Goal: Task Accomplishment & Management: Use online tool/utility

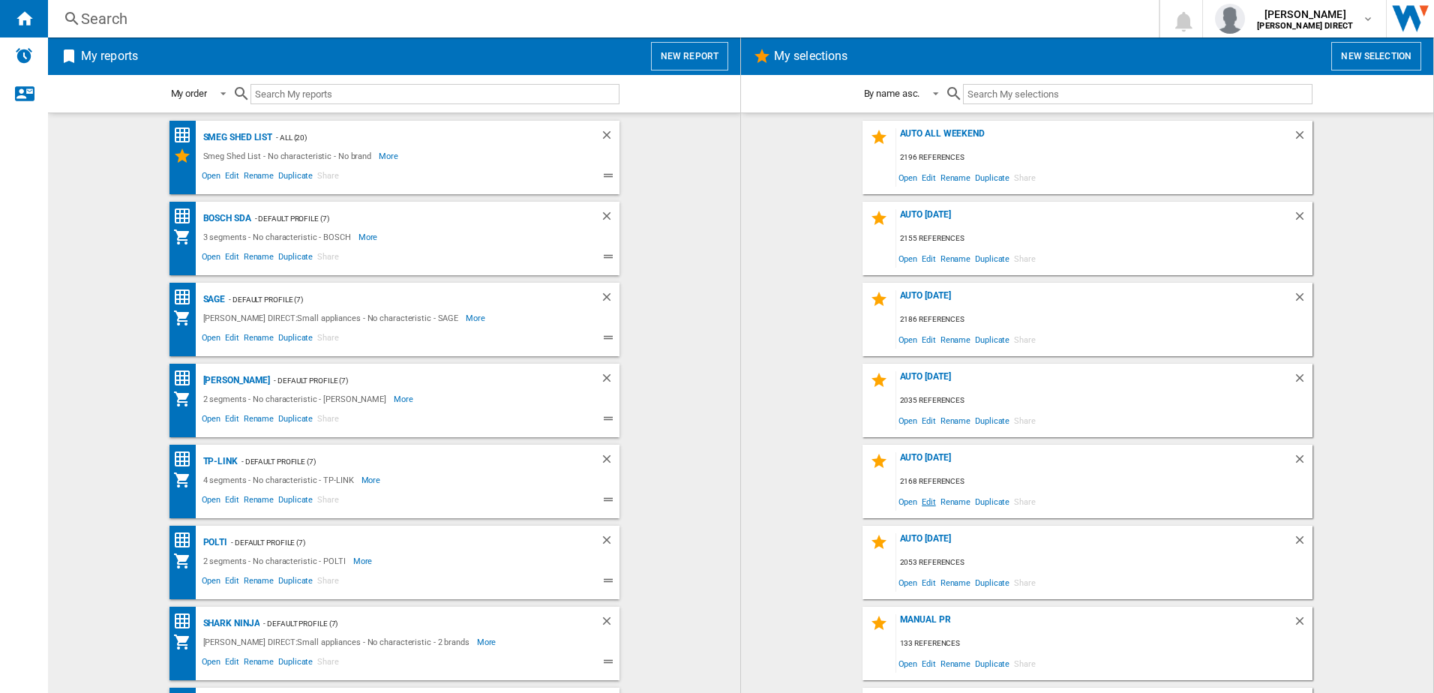
click at [928, 499] on span "Edit" at bounding box center [928, 501] width 19 height 20
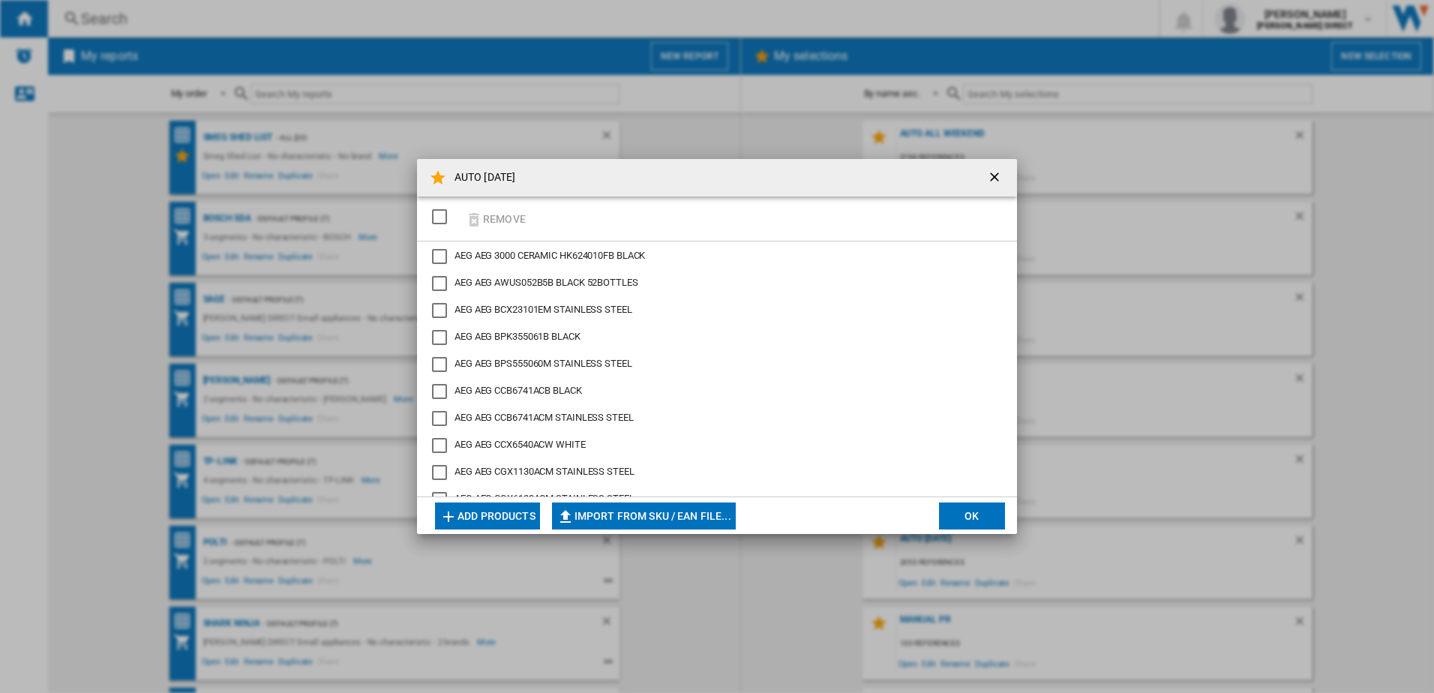
click at [440, 211] on div "SELECTIONS.EDITION_POPUP.SELECT_DESELECT" at bounding box center [439, 216] width 15 height 15
click at [493, 216] on button "Remove" at bounding box center [495, 218] width 70 height 35
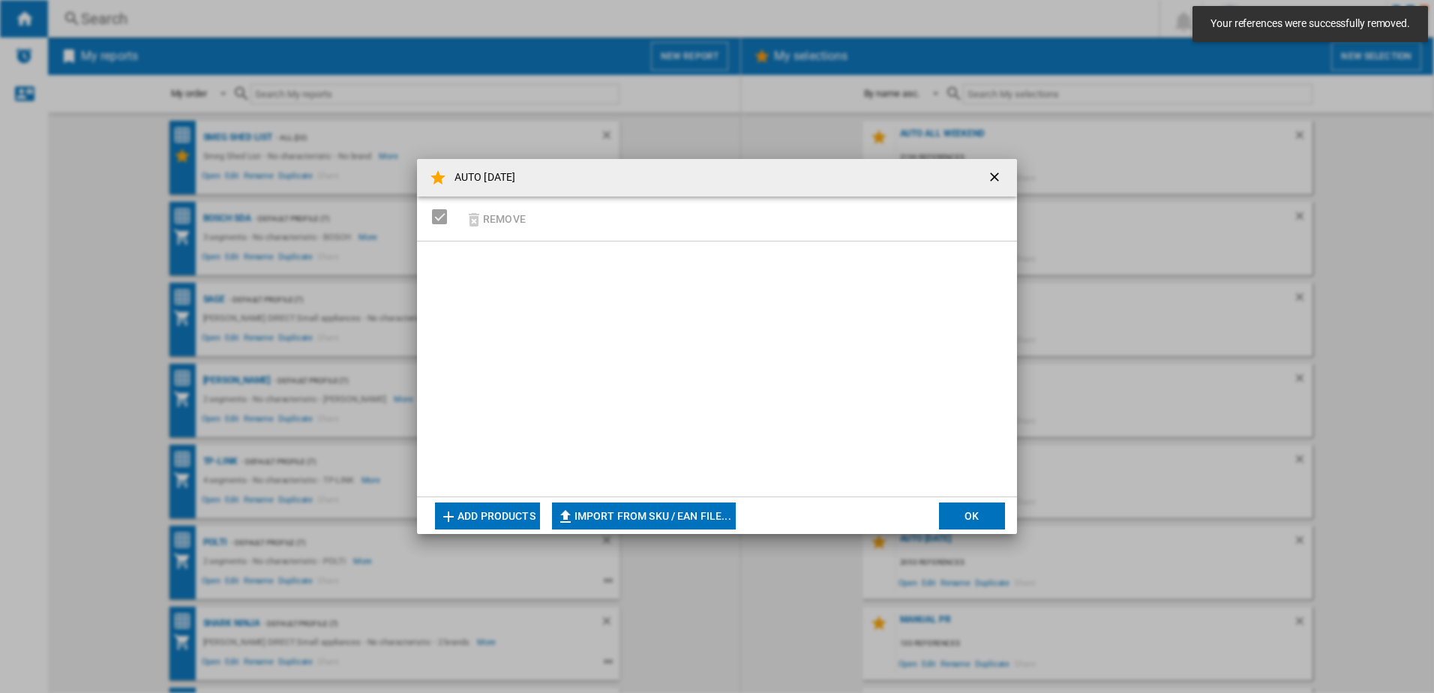
click at [687, 520] on button "Import from SKU / EAN file..." at bounding box center [644, 515] width 184 height 27
type input "**********"
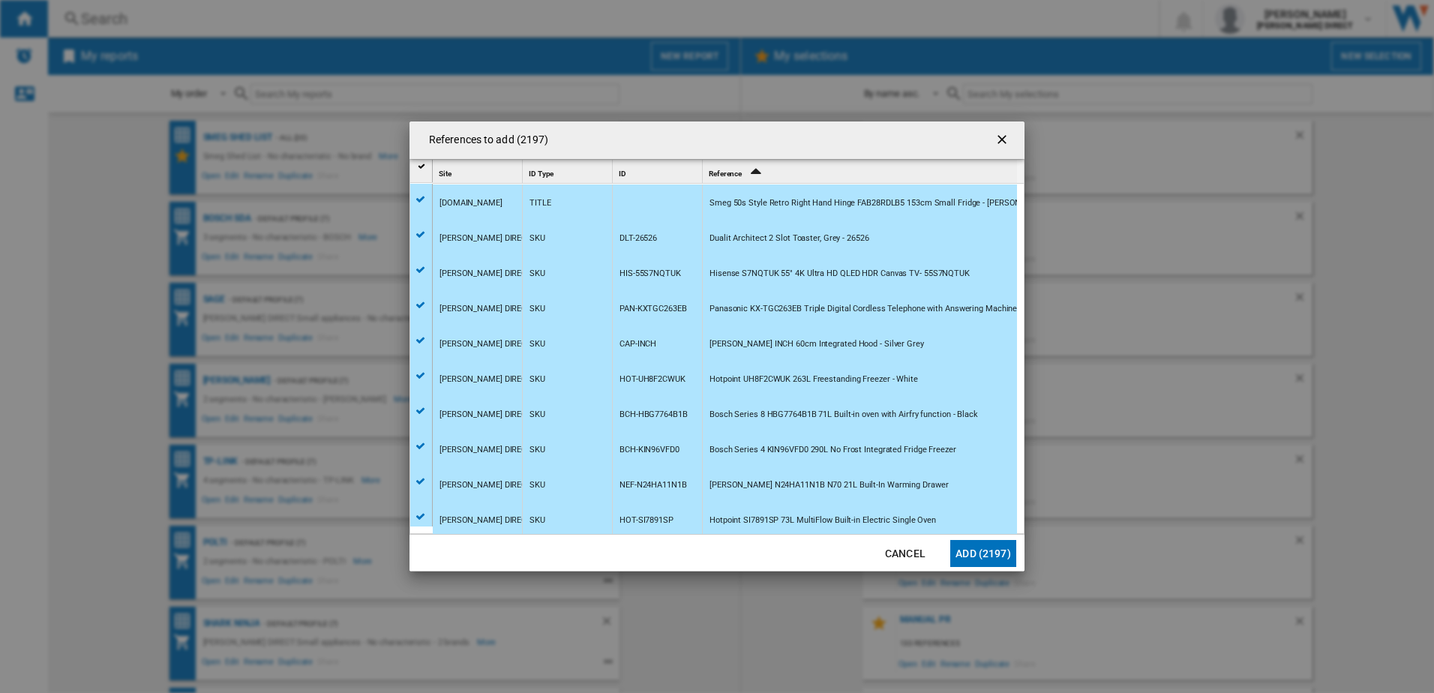
click at [982, 558] on button "Add (2197)" at bounding box center [983, 553] width 66 height 27
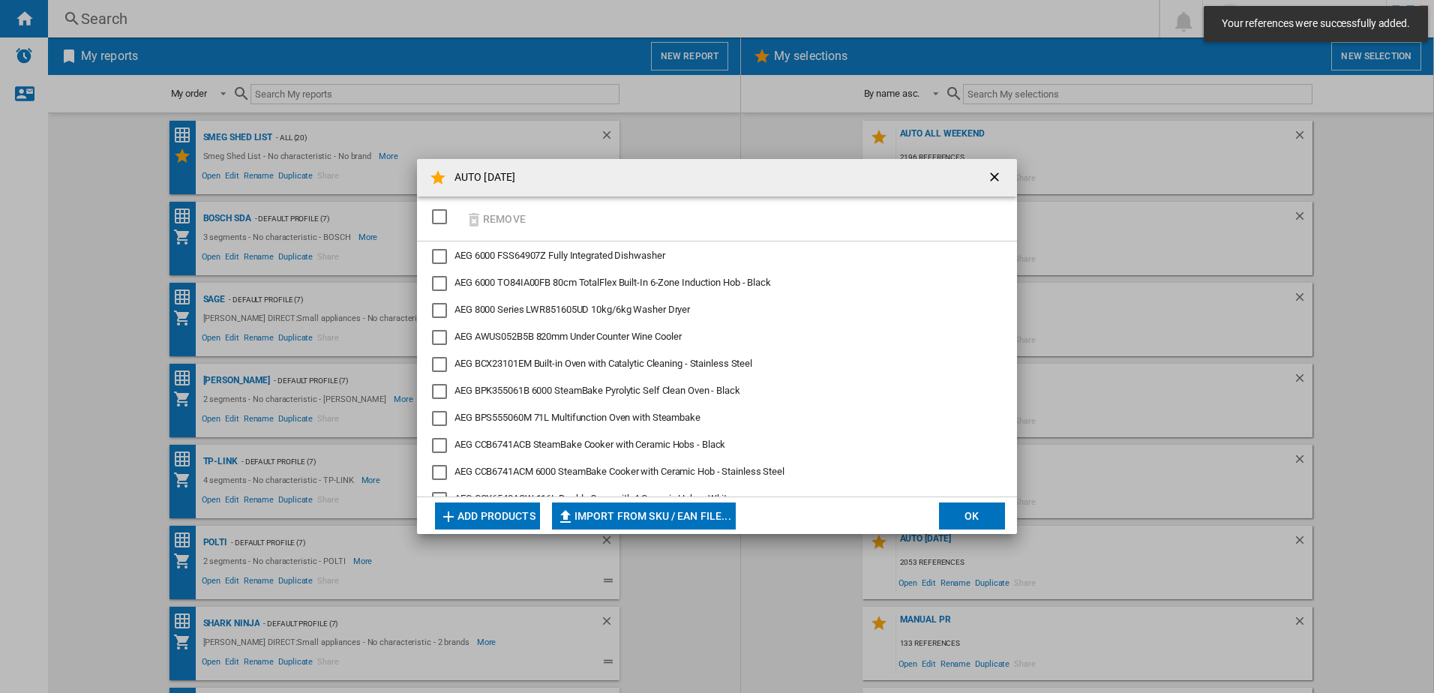
click at [967, 511] on button "OK" at bounding box center [972, 515] width 66 height 27
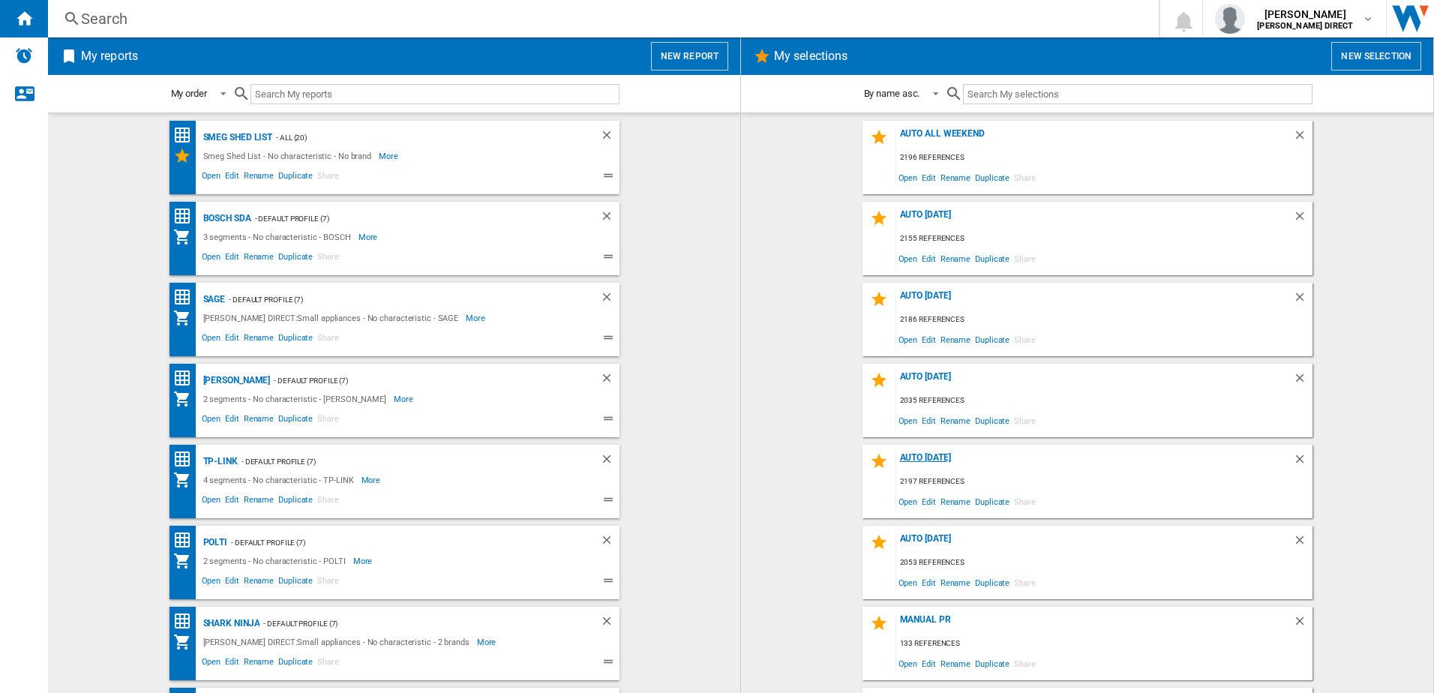
click at [923, 457] on div "AUTO [DATE]" at bounding box center [1094, 462] width 397 height 20
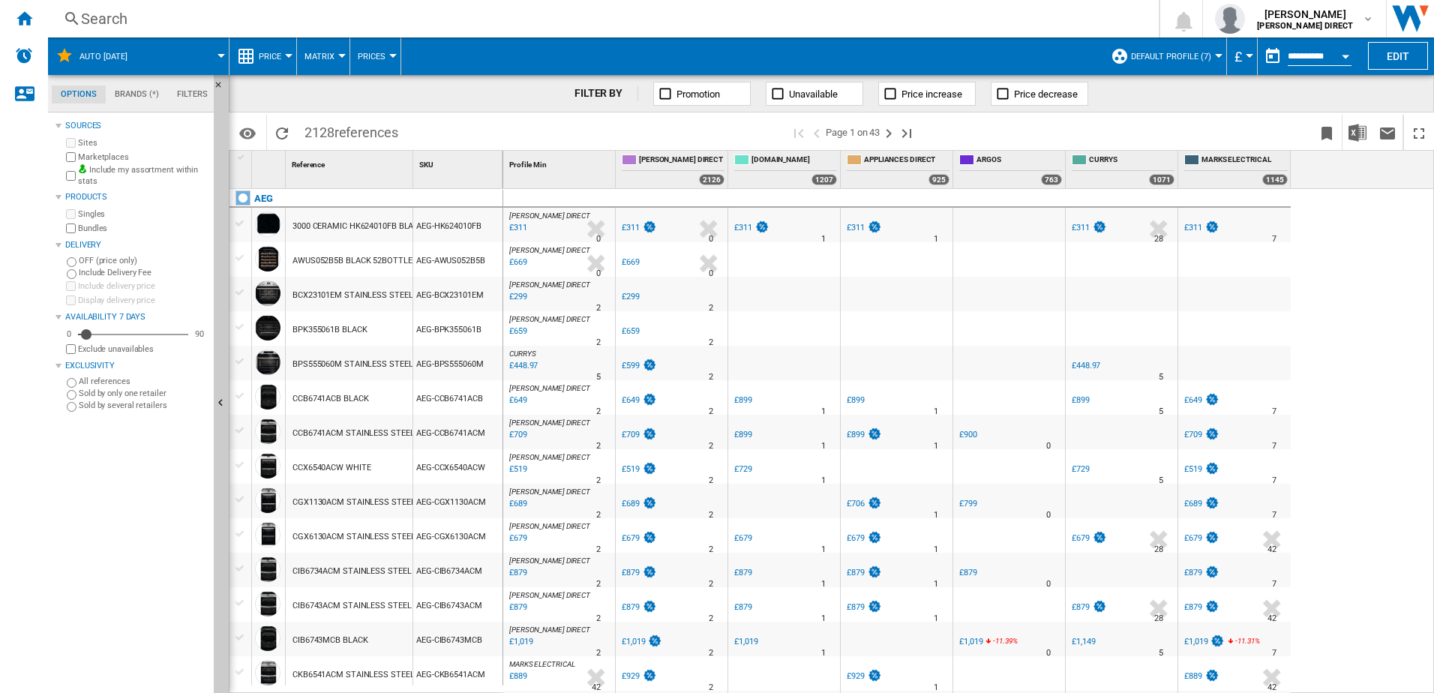
click at [1180, 57] on span "Default profile (7)" at bounding box center [1171, 57] width 80 height 10
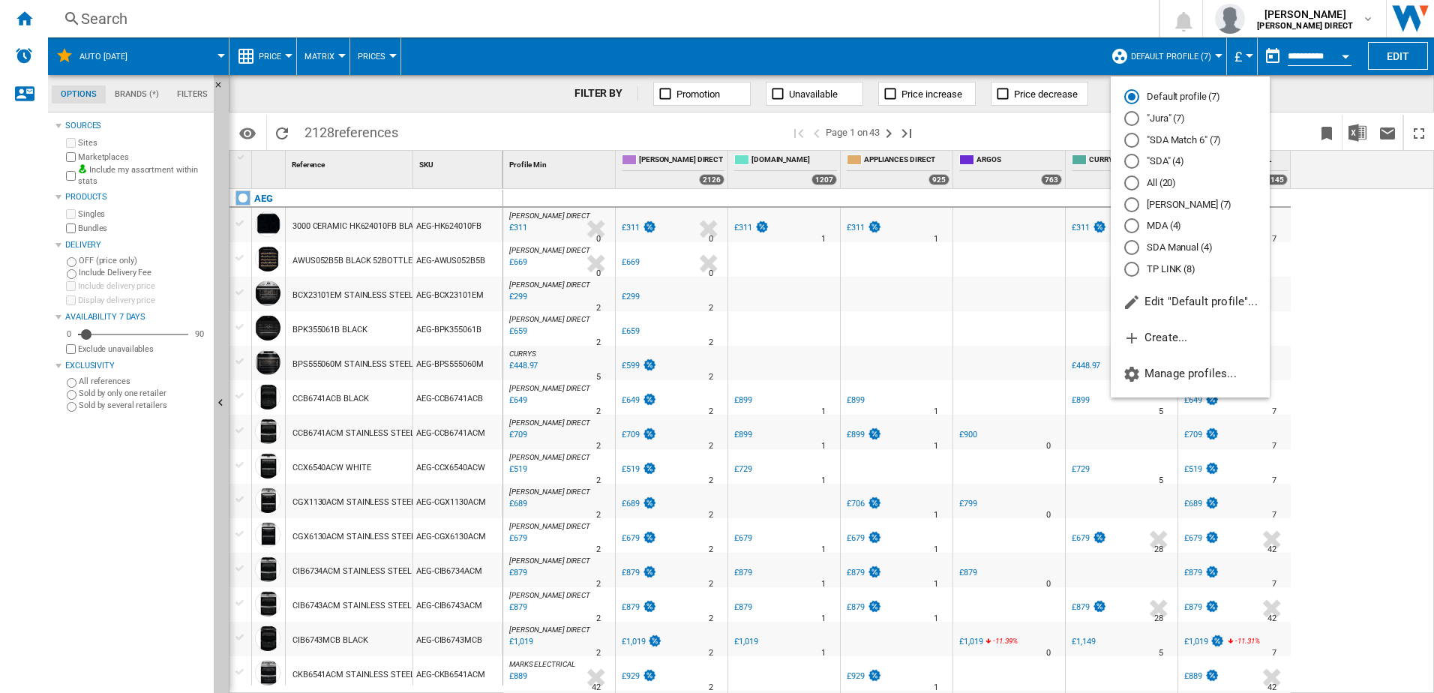
click at [1063, 57] on md-backdrop at bounding box center [717, 346] width 1434 height 693
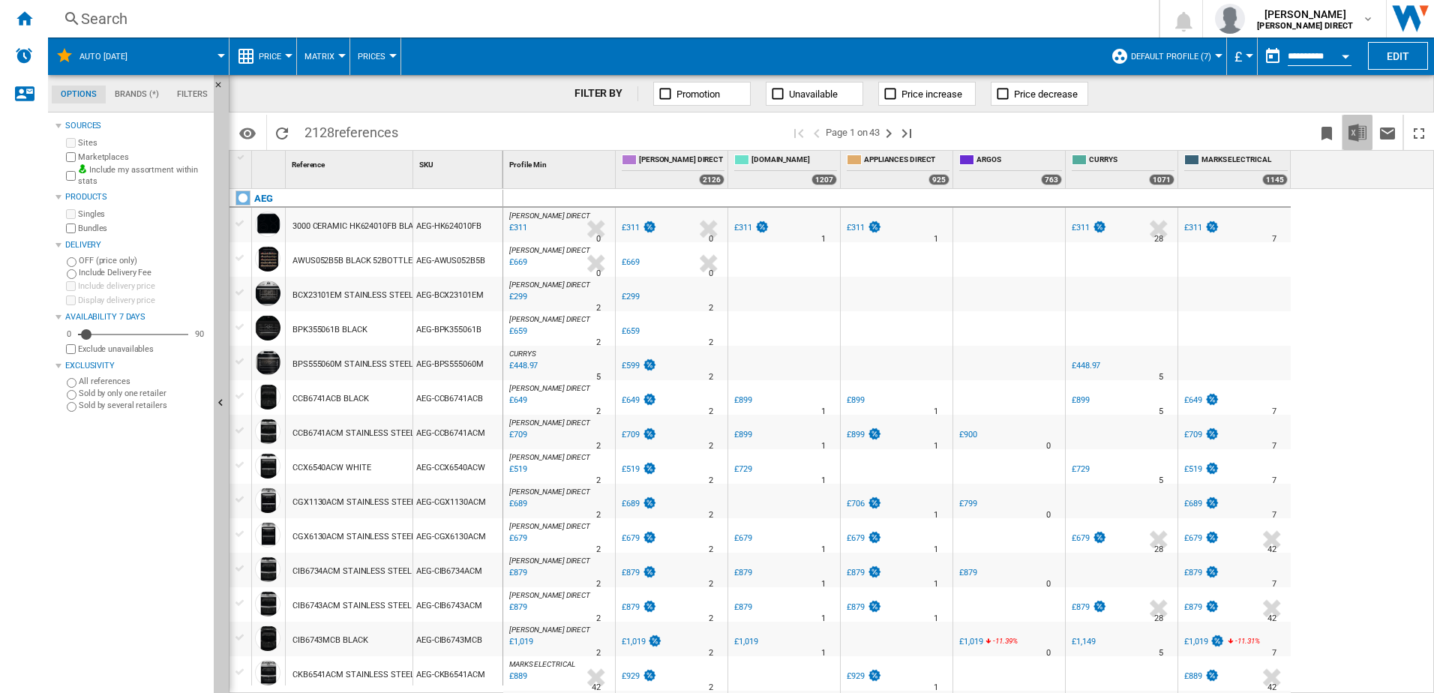
click at [1360, 132] on img "Download in Excel" at bounding box center [1357, 133] width 18 height 18
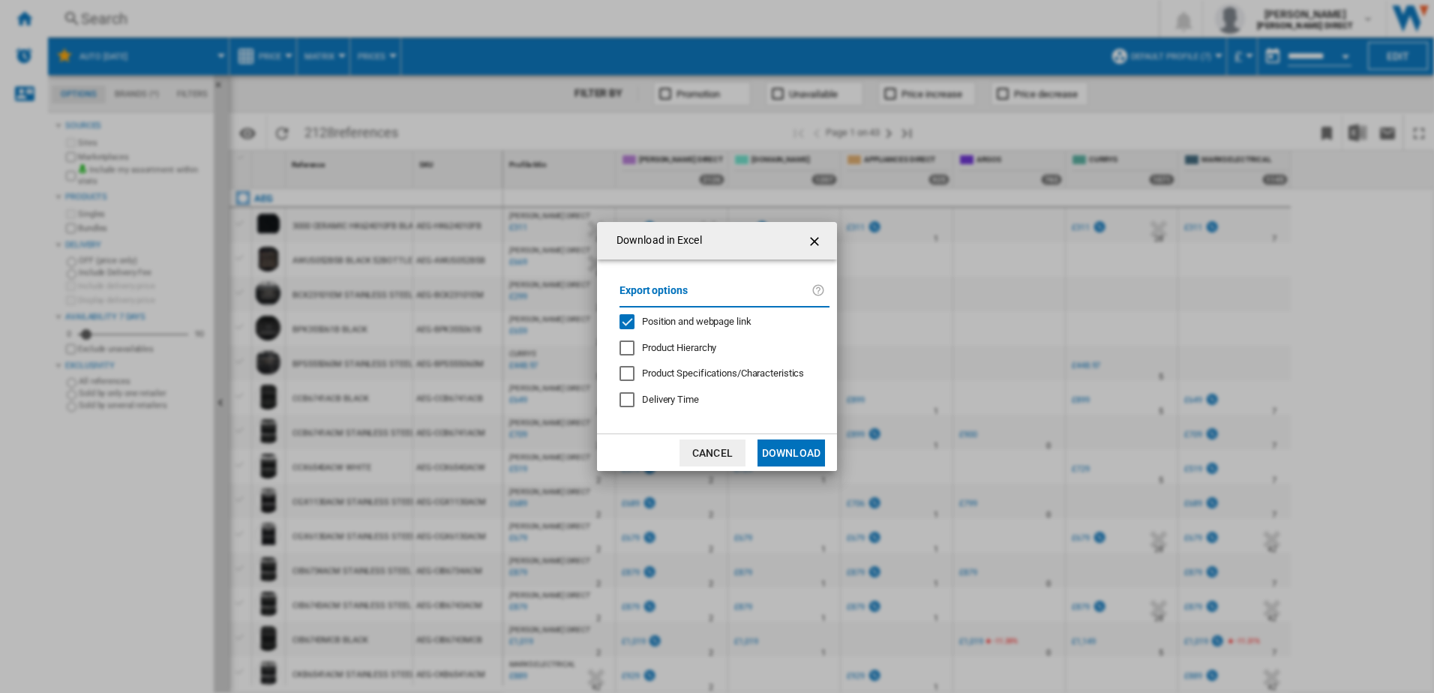
click at [679, 316] on span "Position and webpage link" at bounding box center [696, 321] width 109 height 11
click at [785, 461] on button "Download" at bounding box center [790, 452] width 67 height 27
